Goal: Task Accomplishment & Management: Manage account settings

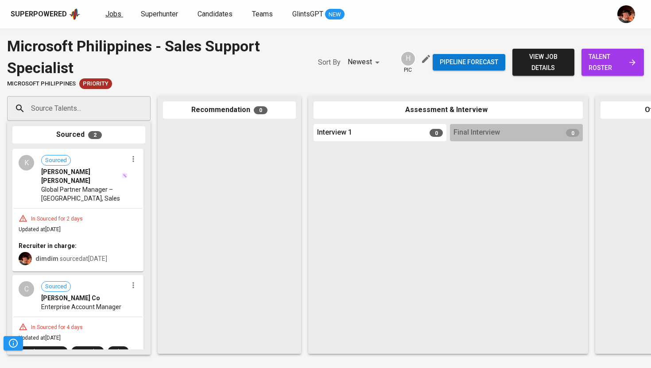
click at [113, 13] on span "Jobs" at bounding box center [113, 14] width 16 height 8
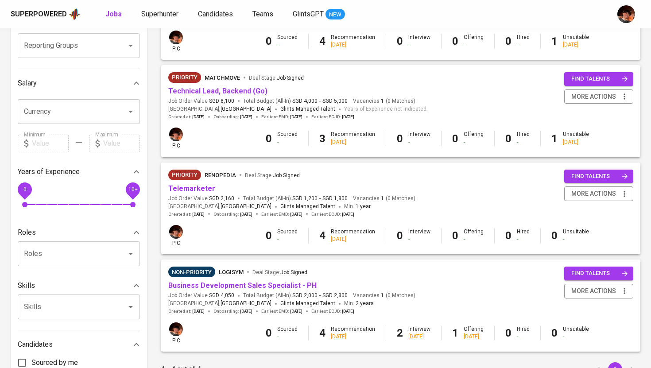
scroll to position [168, 0]
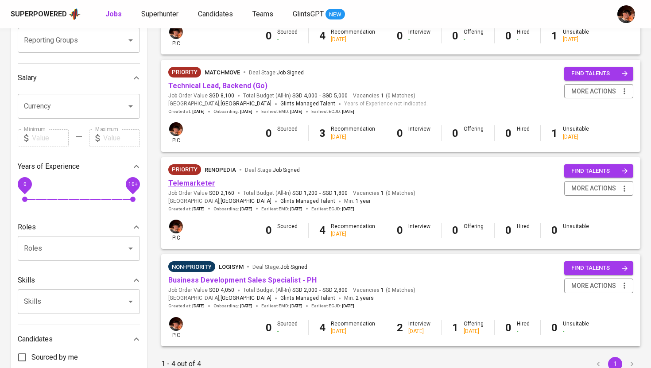
click at [197, 186] on link "Telemarketer" at bounding box center [191, 183] width 47 height 8
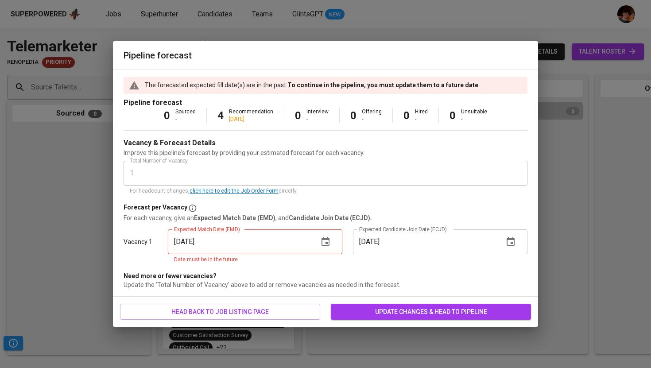
click at [405, 317] on button "update changes & head to pipeline" at bounding box center [431, 312] width 200 height 16
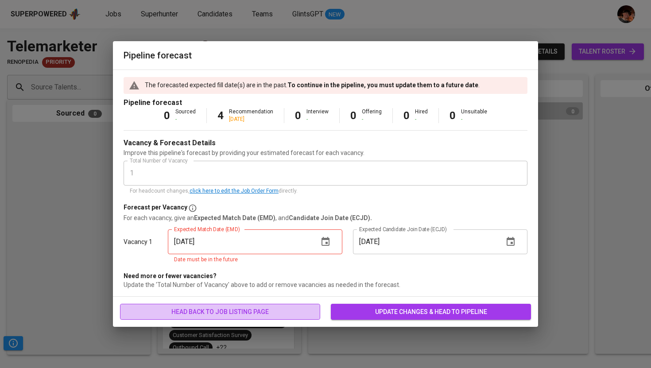
click at [268, 314] on span "head back to job listing page" at bounding box center [220, 312] width 186 height 11
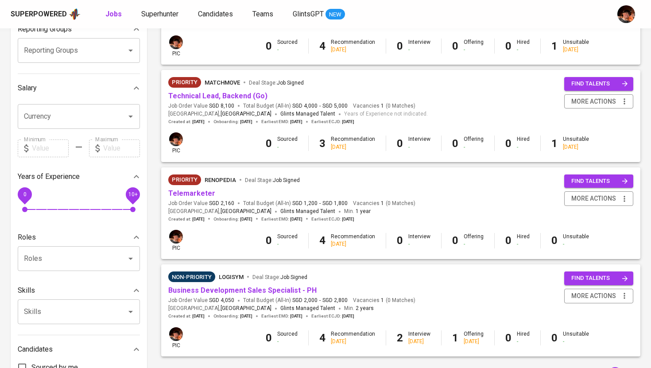
scroll to position [166, 0]
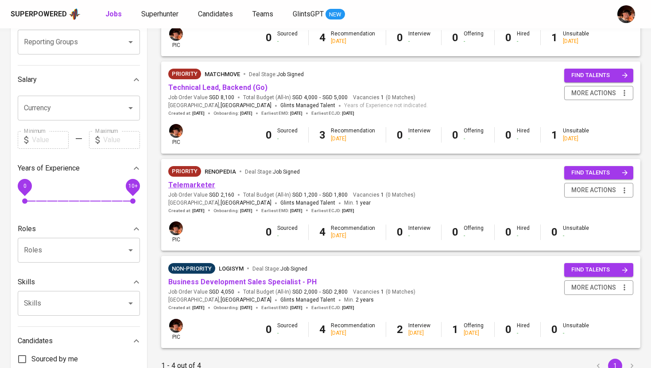
click at [194, 185] on link "Telemarketer" at bounding box center [191, 185] width 47 height 8
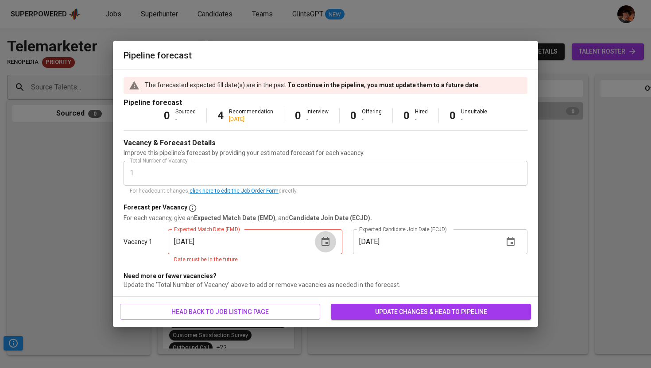
click at [328, 246] on icon "button" at bounding box center [325, 242] width 11 height 11
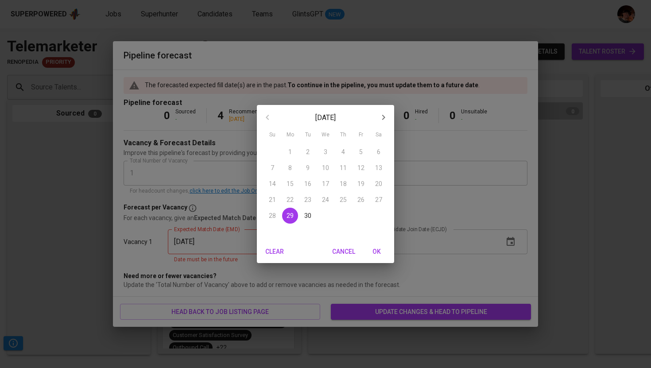
click at [304, 215] on span "30" at bounding box center [308, 215] width 16 height 9
type input "[DATE]"
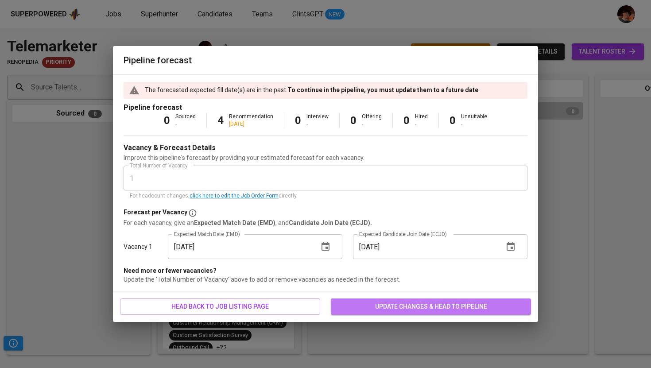
click at [359, 299] on button "update changes & head to pipeline" at bounding box center [431, 307] width 200 height 16
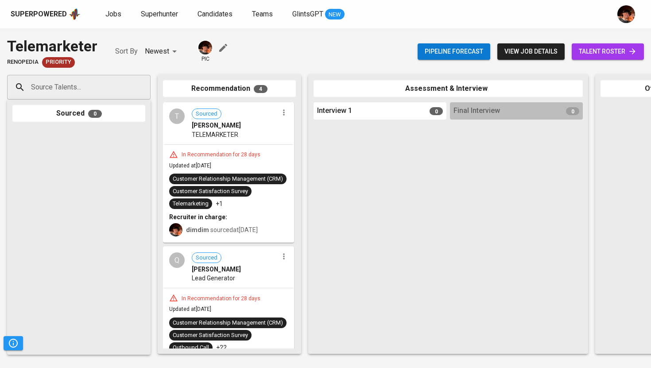
click at [274, 116] on span "Sourced [PERSON_NAME]" at bounding box center [235, 119] width 86 height 21
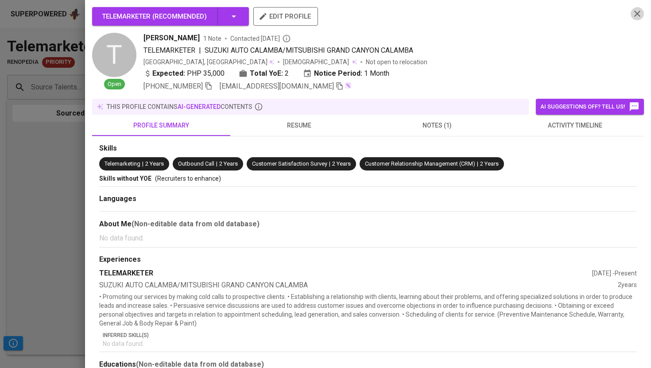
click at [637, 15] on icon "button" at bounding box center [637, 13] width 11 height 11
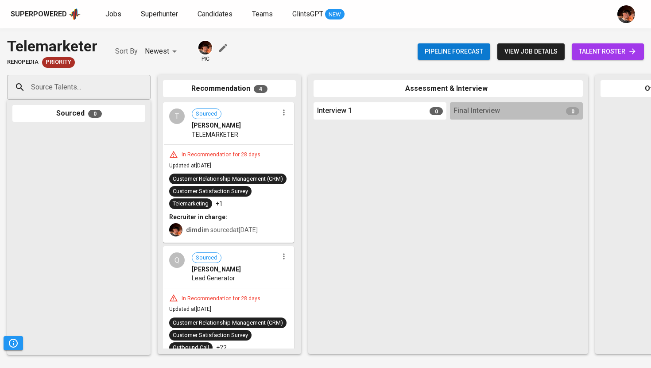
click at [280, 116] on icon "button" at bounding box center [284, 112] width 9 height 9
click at [283, 149] on li "Move to unsuitable" at bounding box center [315, 155] width 80 height 13
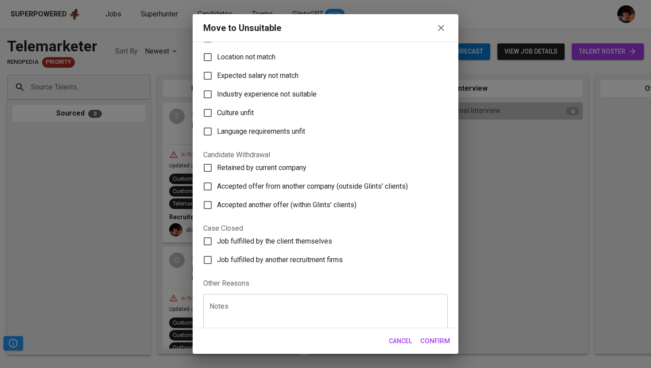
scroll to position [87, 0]
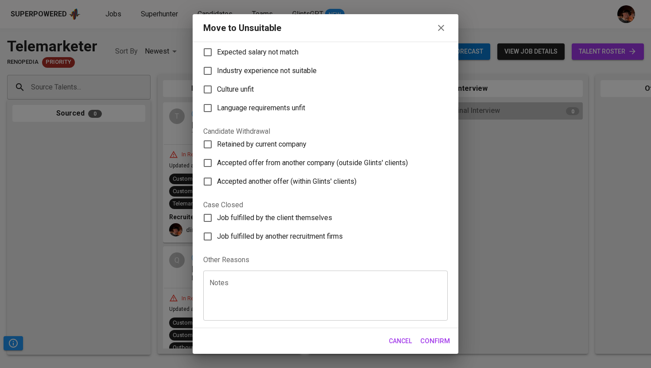
click at [274, 292] on textarea at bounding box center [326, 296] width 232 height 34
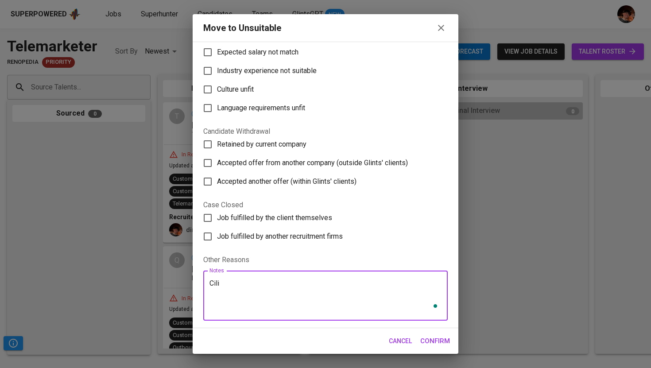
type textarea "Cil"
